Goal: Transaction & Acquisition: Download file/media

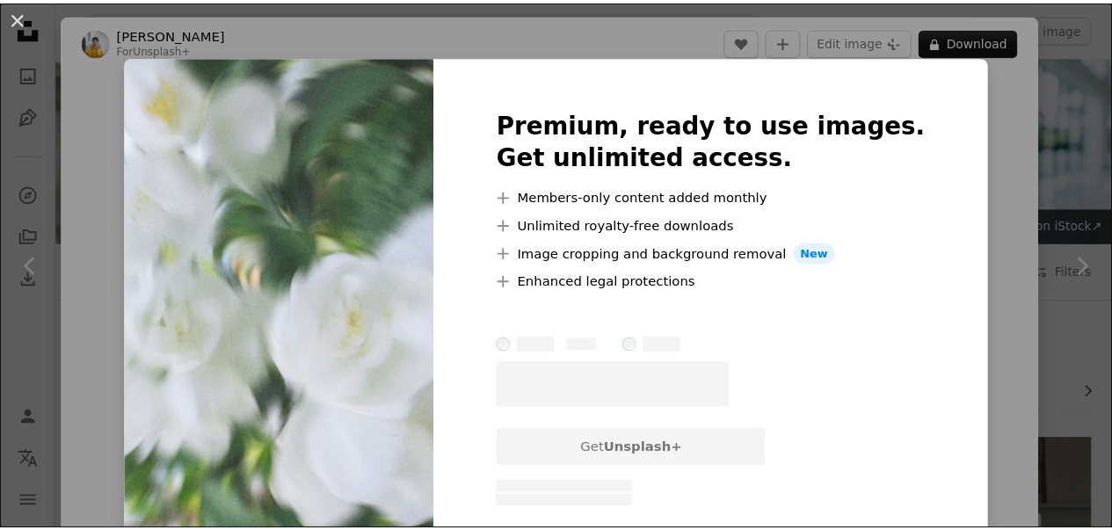
scroll to position [967, 0]
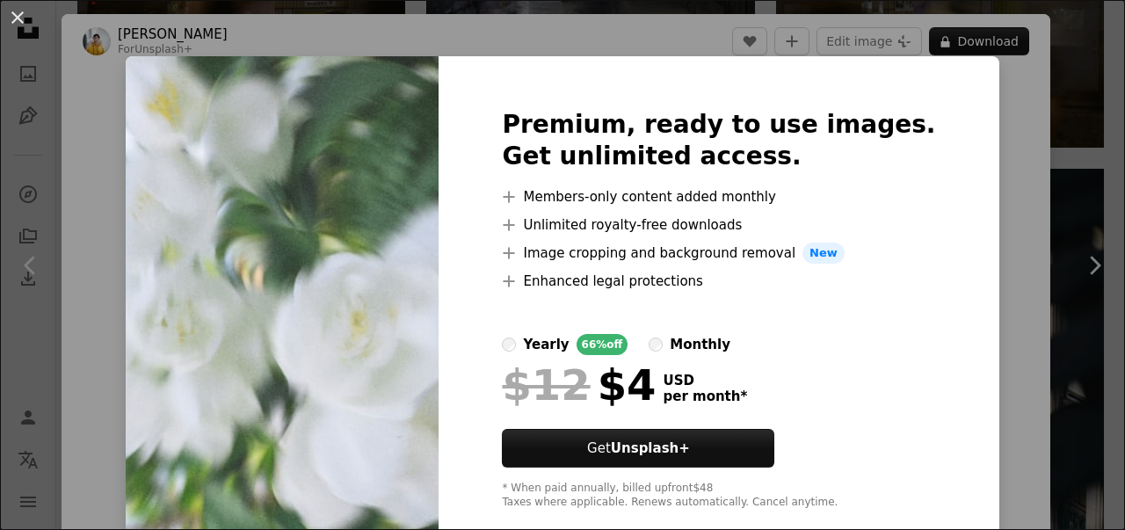
click at [991, 120] on div "An X shape Premium, ready to use images. Get unlimited access. A plus sign Memb…" at bounding box center [562, 265] width 1125 height 530
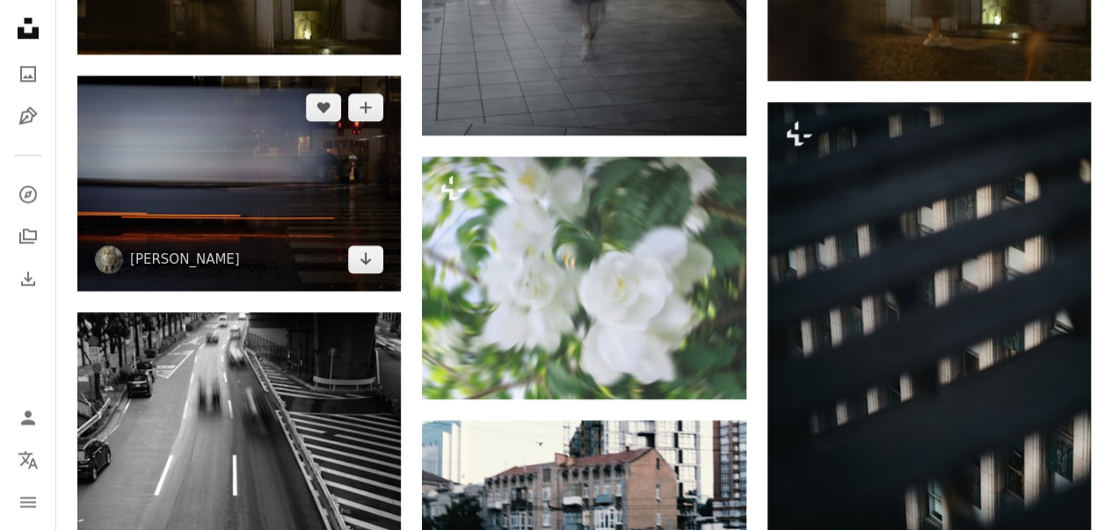
scroll to position [1054, 0]
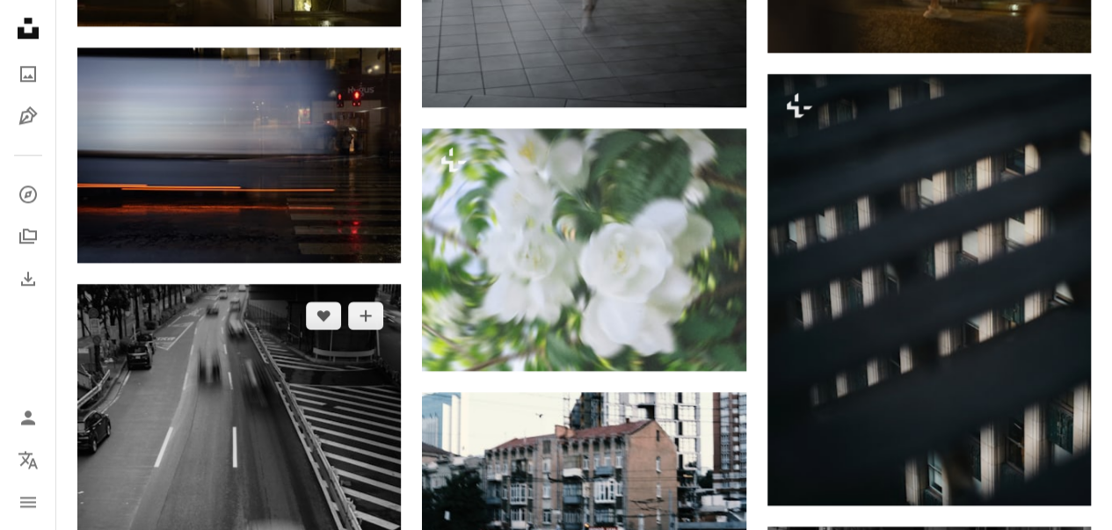
click at [262, 352] on img at bounding box center [238, 526] width 323 height 485
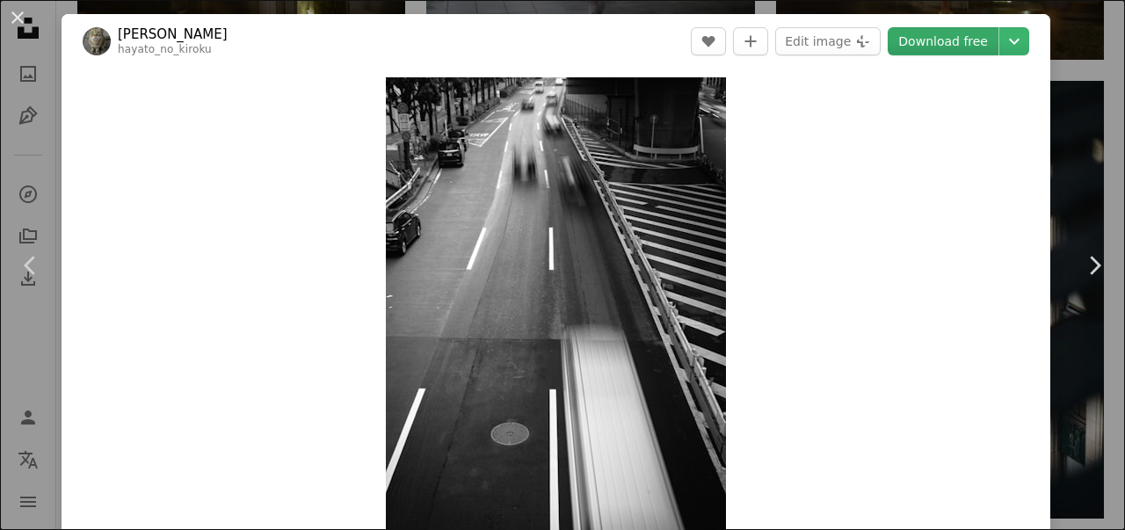
click at [945, 39] on link "Download free" at bounding box center [942, 41] width 111 height 28
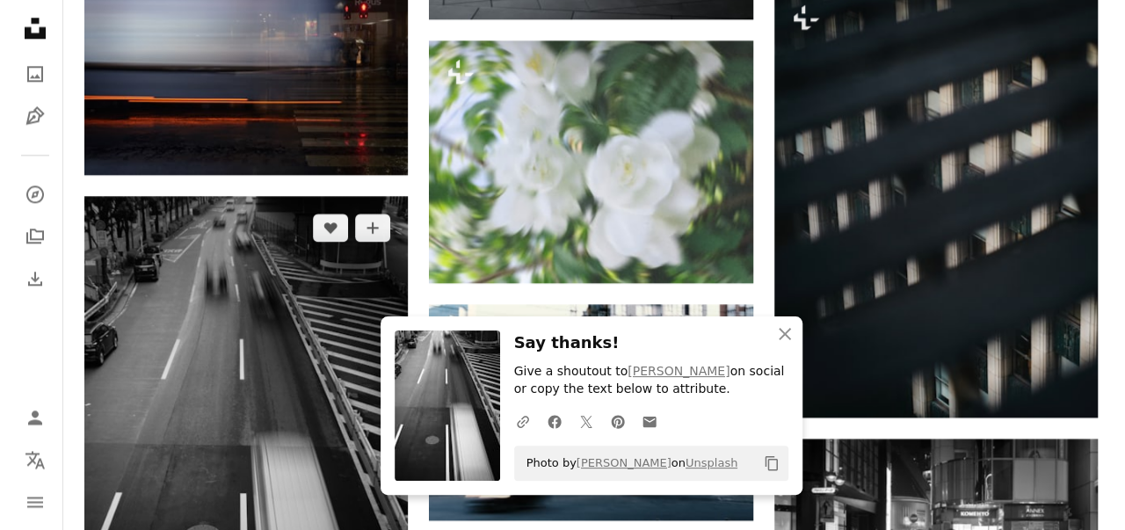
scroll to position [1230, 0]
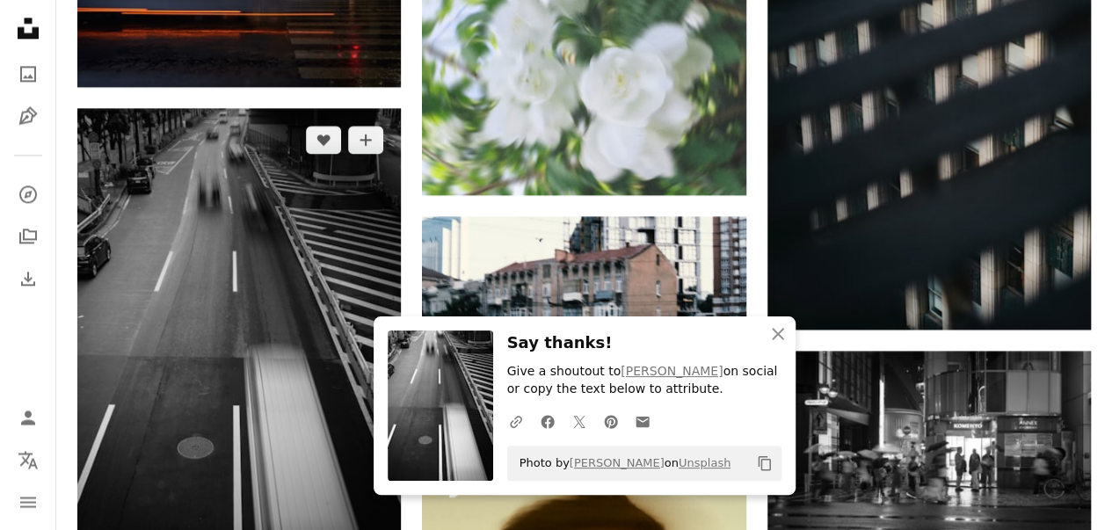
click at [318, 243] on img at bounding box center [238, 350] width 323 height 485
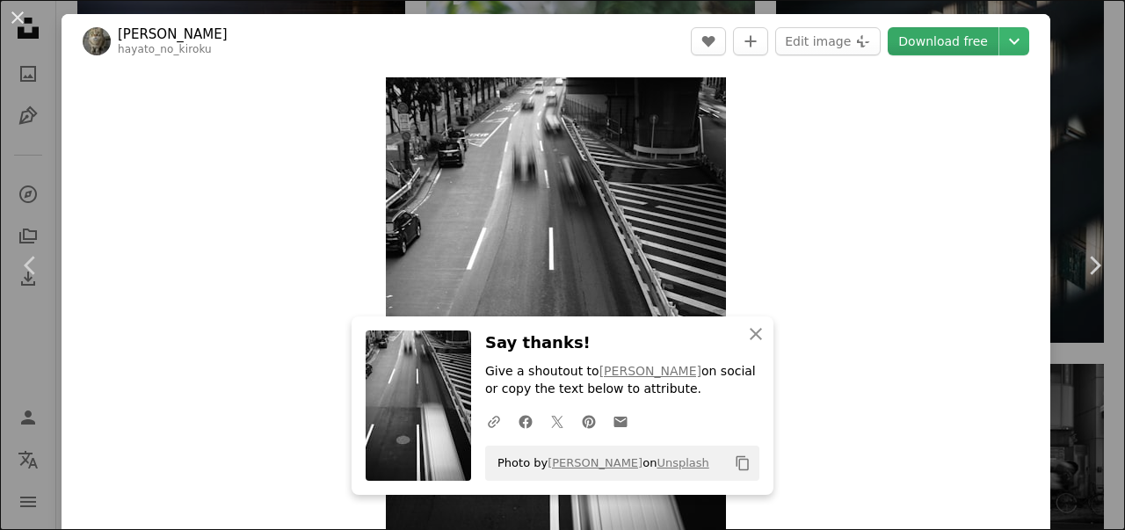
click at [923, 40] on link "Download free" at bounding box center [942, 41] width 111 height 28
